Goal: Check status: Check status

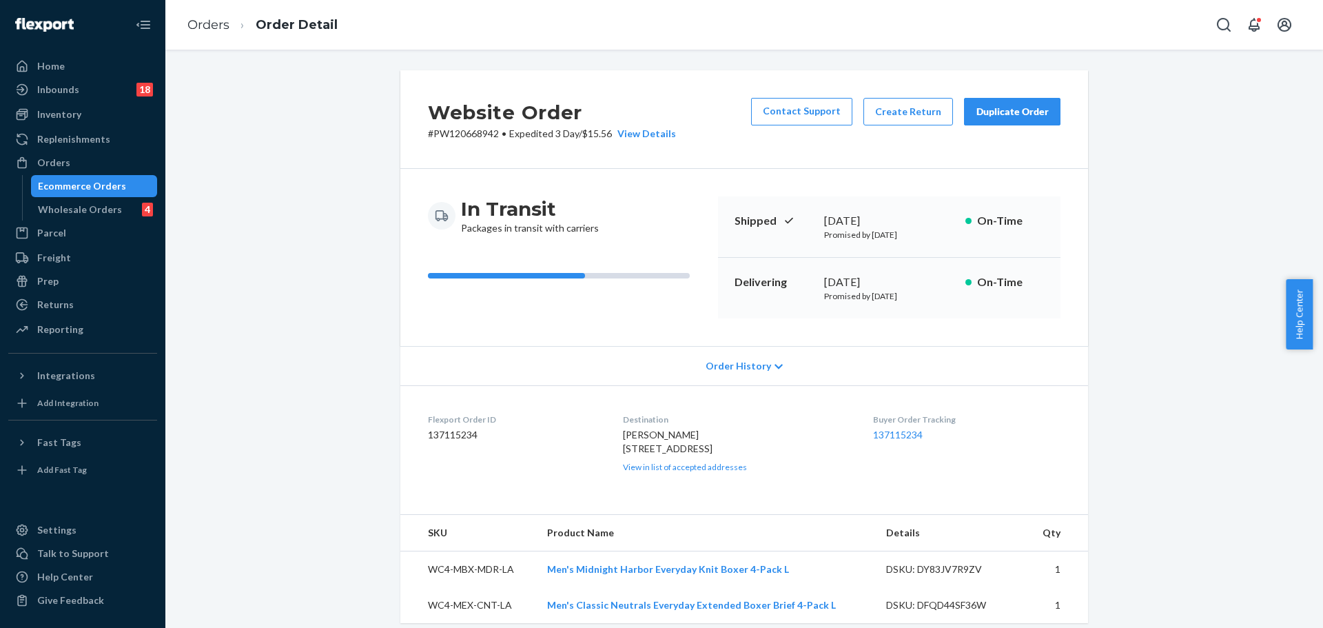
click at [81, 169] on div "Orders" at bounding box center [83, 162] width 146 height 19
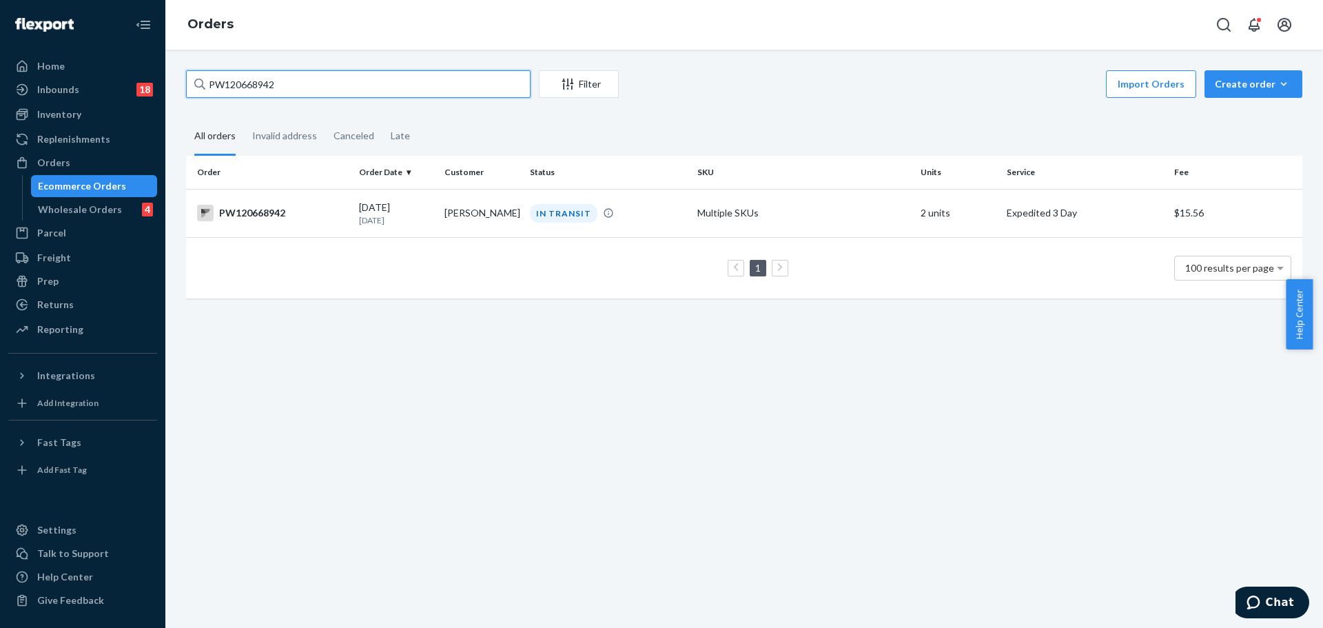
click at [258, 86] on input "PW120668942" at bounding box center [358, 84] width 345 height 28
paste input "21326"
type input "PW120621326"
click at [285, 221] on div "PW120621326" at bounding box center [272, 213] width 151 height 17
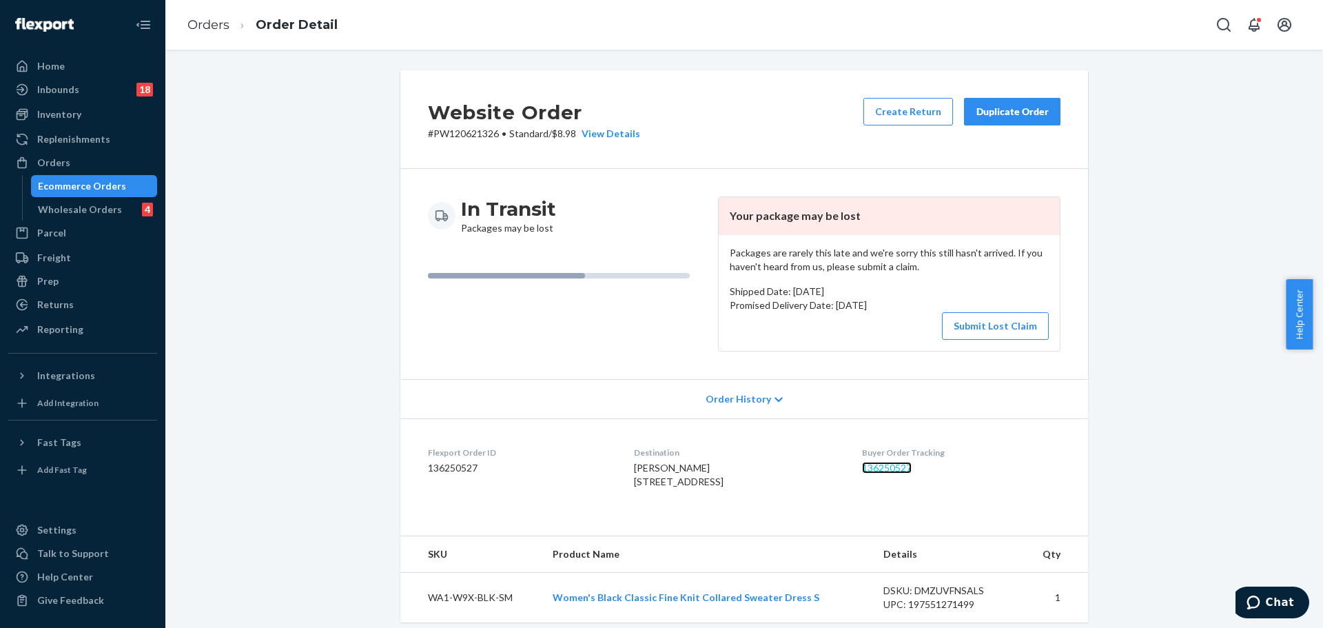
click at [888, 466] on link "136250527" at bounding box center [887, 468] width 50 height 12
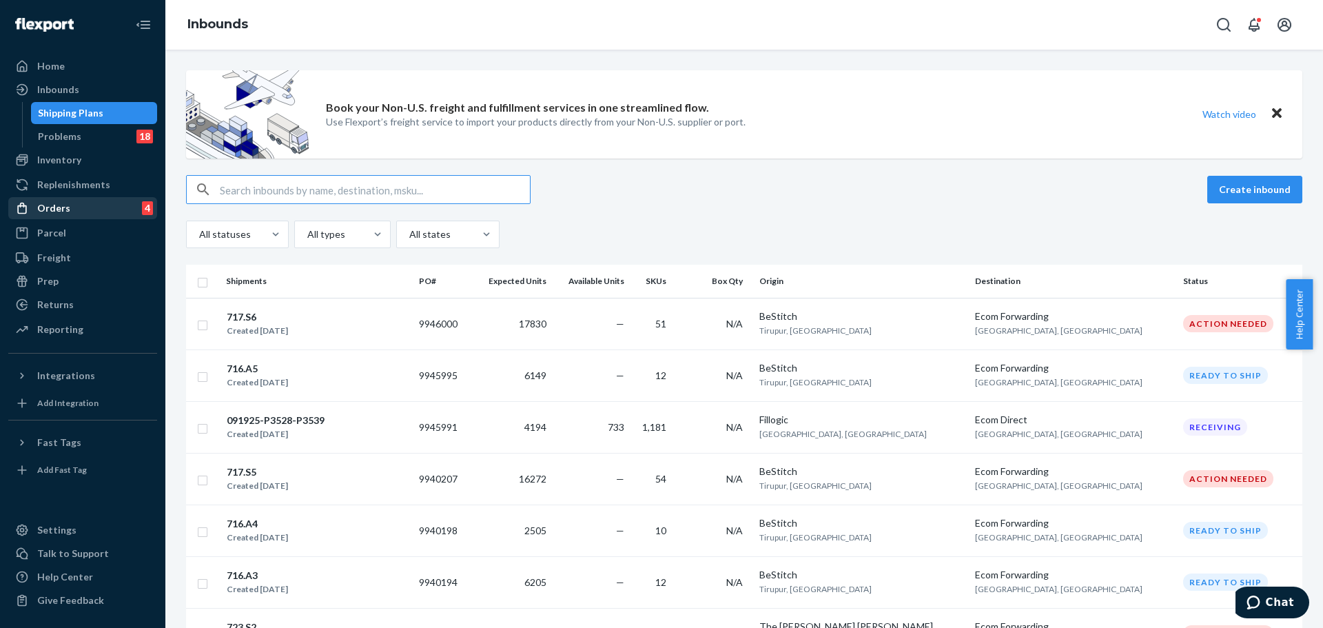
click at [73, 217] on div "Orders 4" at bounding box center [83, 207] width 146 height 19
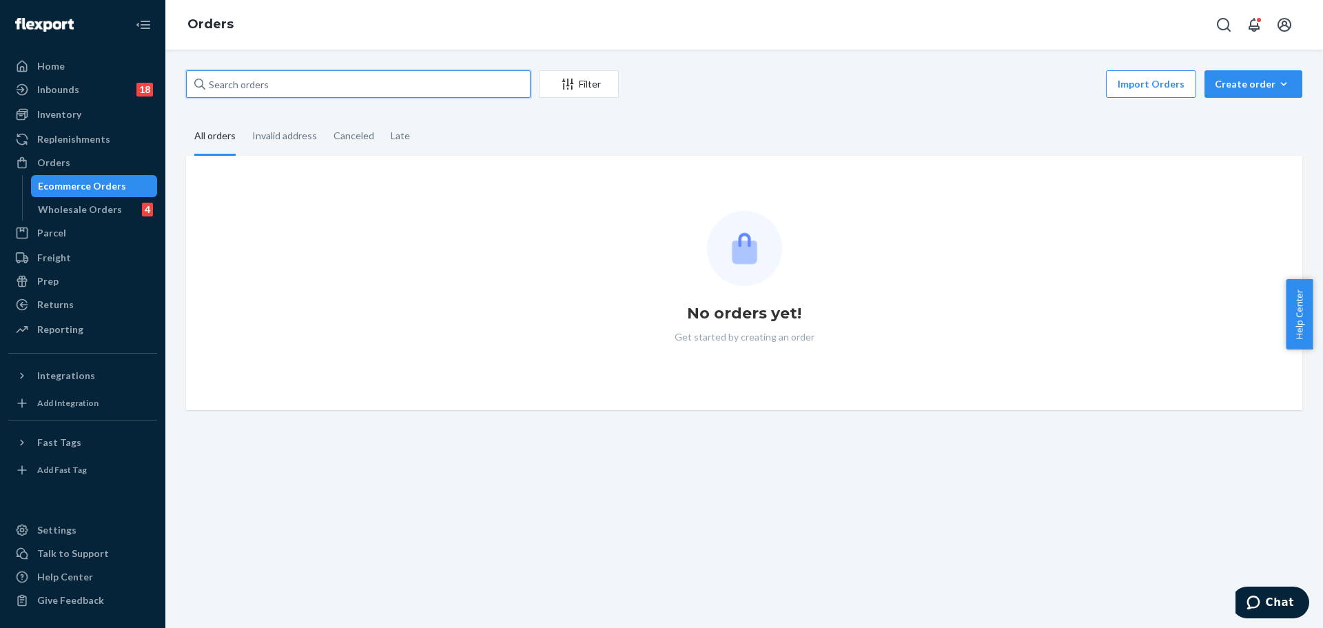
click at [249, 76] on input "text" at bounding box center [358, 84] width 345 height 28
paste input "PW120675510"
type input "PW120675510"
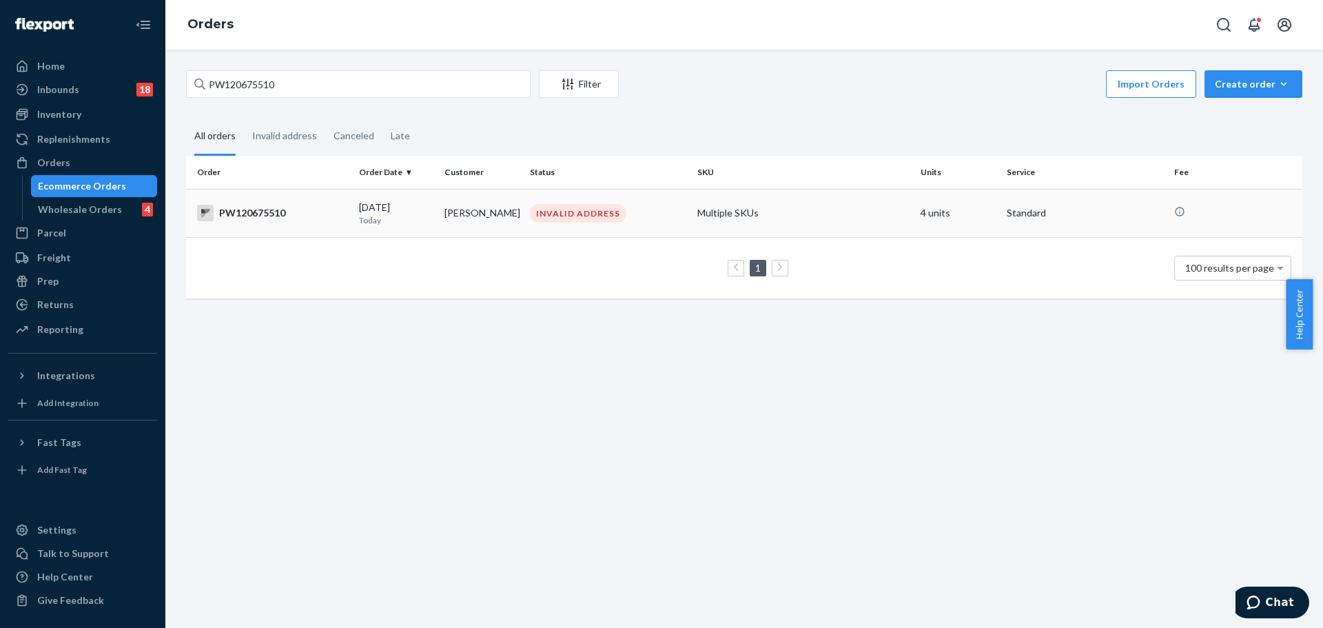
click at [273, 218] on div "PW120675510" at bounding box center [272, 213] width 151 height 17
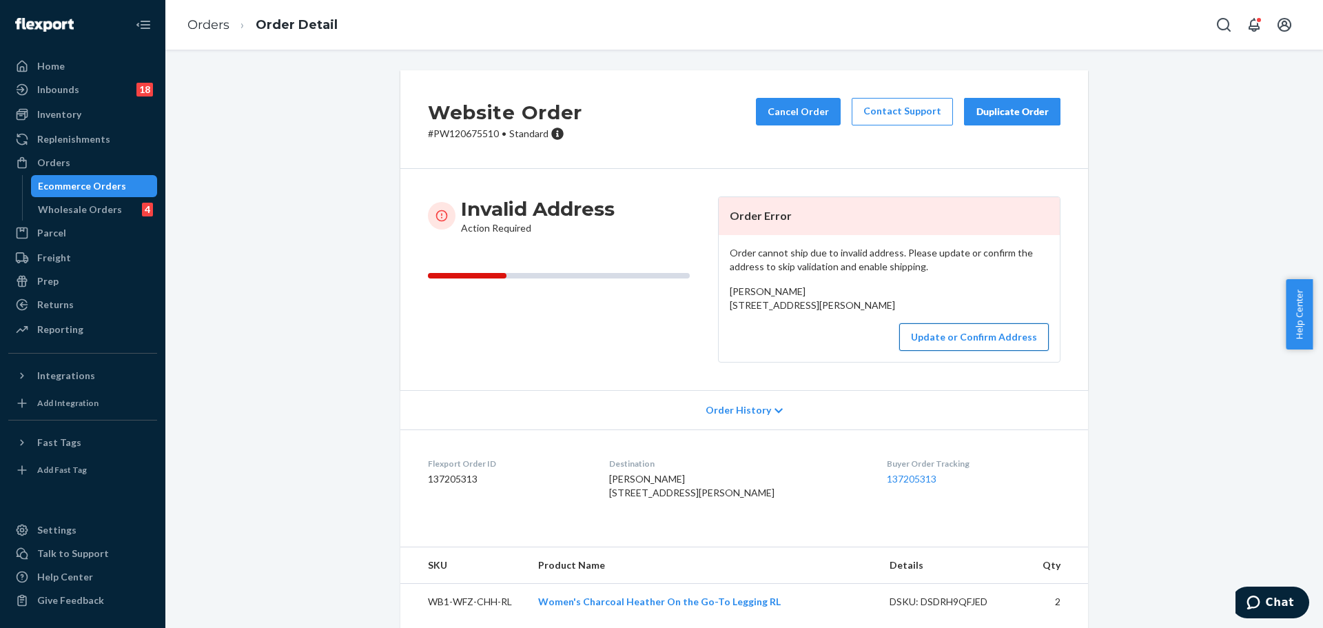
click at [953, 351] on button "Update or Confirm Address" at bounding box center [974, 337] width 150 height 28
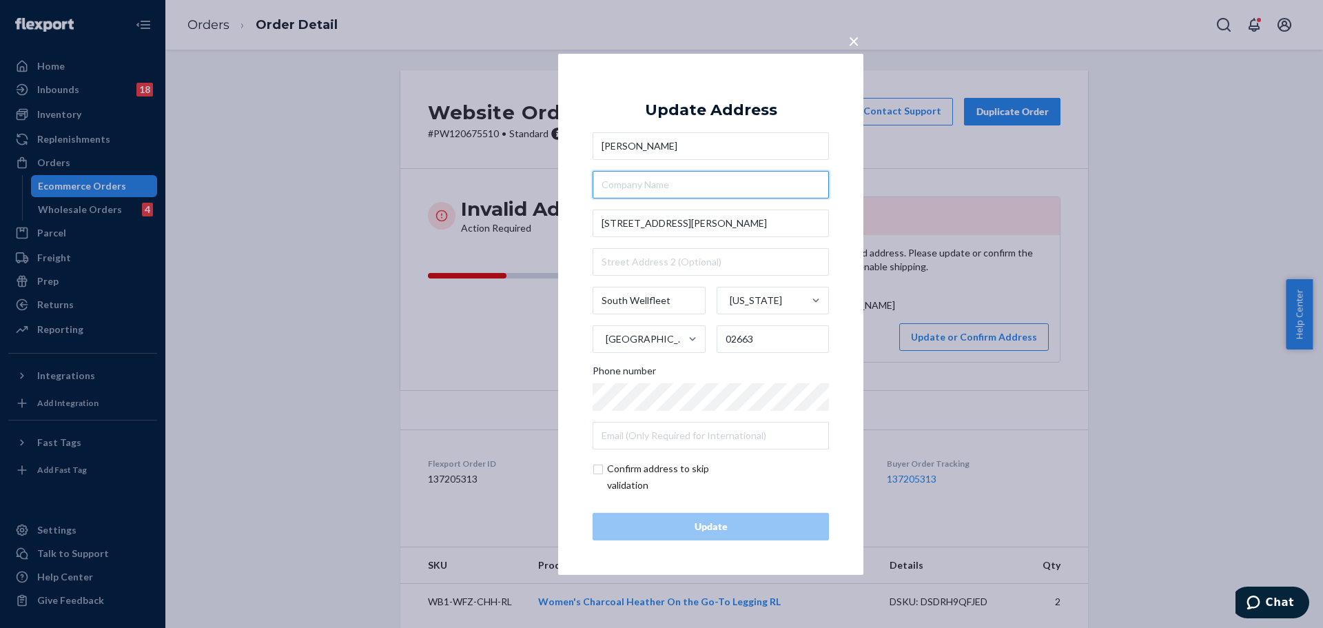
click at [677, 188] on input "text" at bounding box center [711, 185] width 236 height 28
paste input "[STREET_ADDRESS][PERSON_NAME] x [STREET_ADDRESS]"
type input "[STREET_ADDRESS][PERSON_NAME] x [STREET_ADDRESS]"
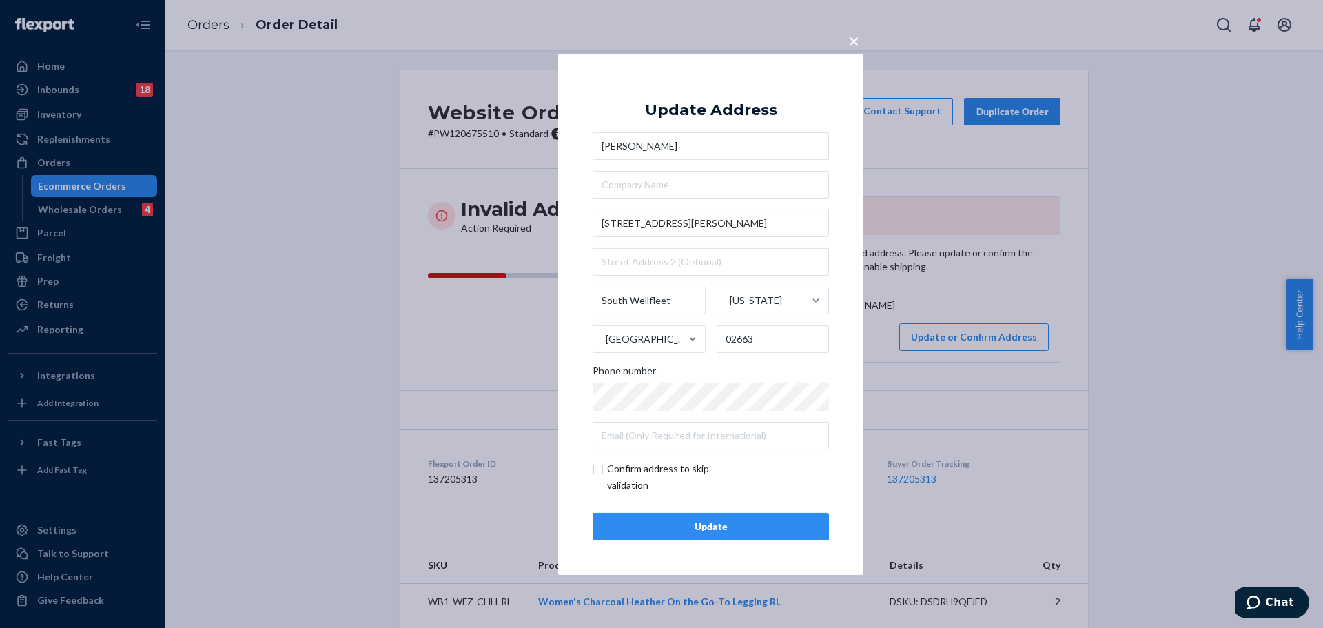
click at [640, 470] on input "checkbox" at bounding box center [673, 476] width 160 height 33
checkbox input "true"
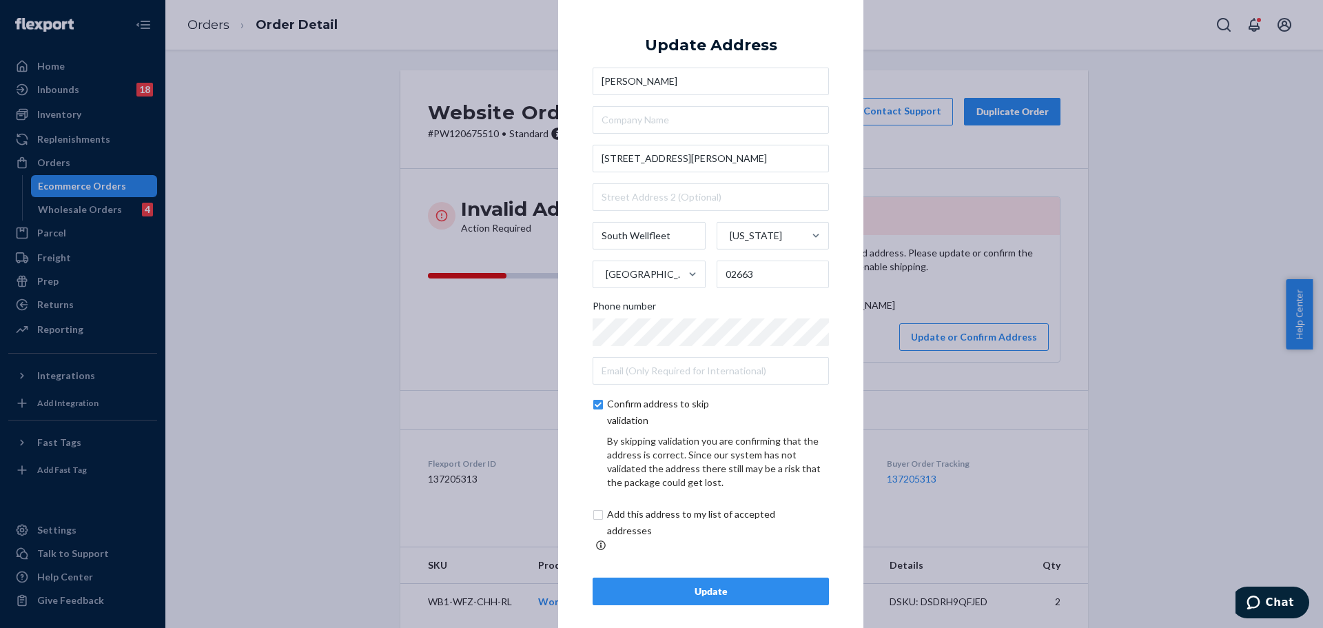
click at [658, 590] on div "Update" at bounding box center [710, 591] width 213 height 14
